Goal: Check status: Check status

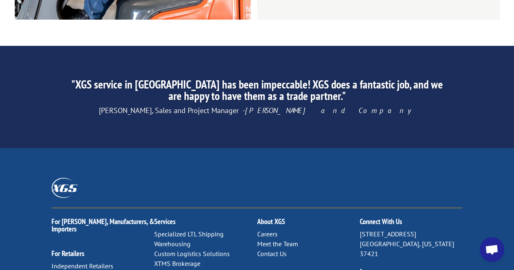
scroll to position [1299, 0]
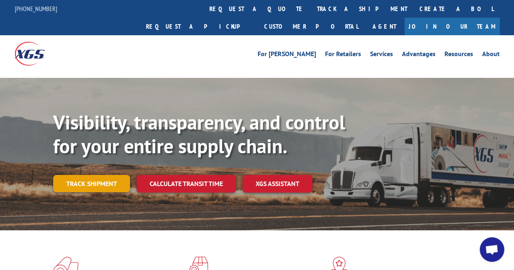
click at [86, 175] on link "Track shipment" at bounding box center [91, 183] width 77 height 17
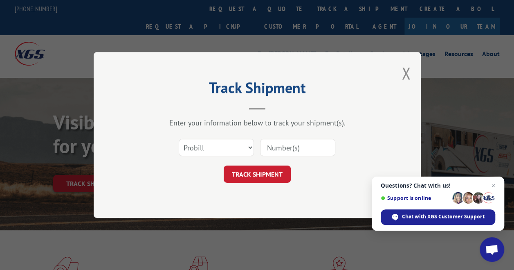
click at [273, 145] on input at bounding box center [297, 147] width 75 height 17
paste input "16901040"
type input "16901040"
click at [261, 170] on button "TRACK SHIPMENT" at bounding box center [257, 173] width 67 height 17
